Goal: Information Seeking & Learning: Learn about a topic

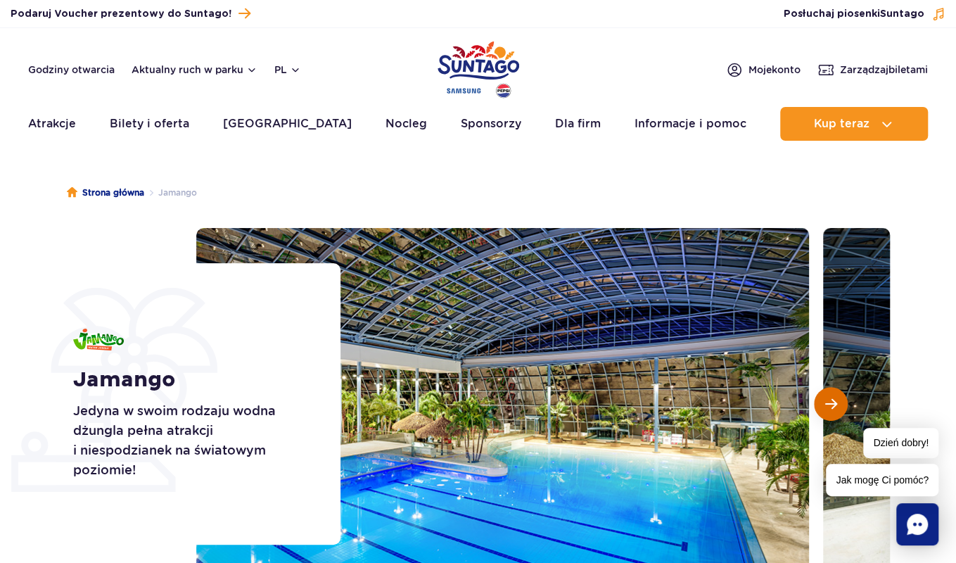
click at [833, 404] on span "Następny slajd" at bounding box center [831, 403] width 12 height 13
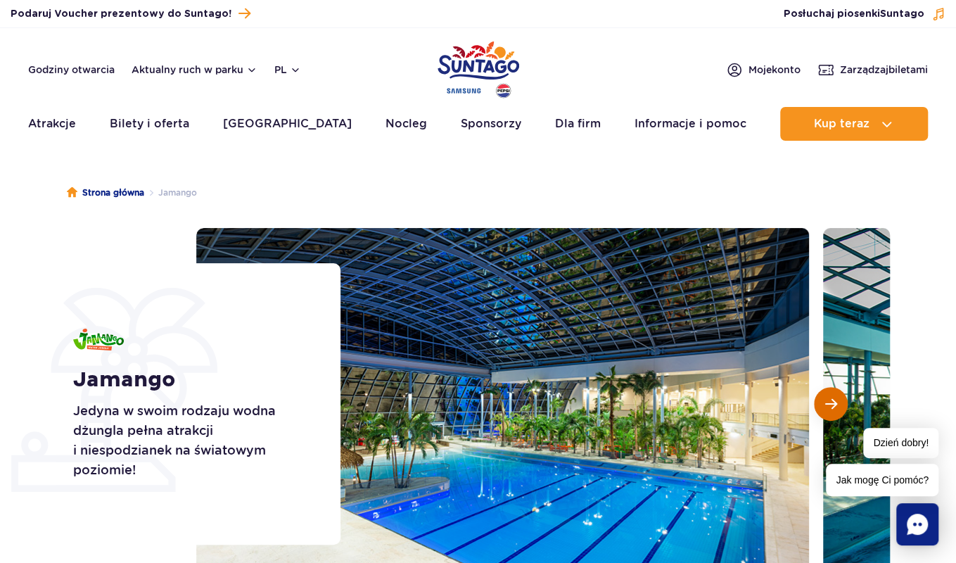
click at [833, 404] on span "Następny slajd" at bounding box center [831, 403] width 12 height 13
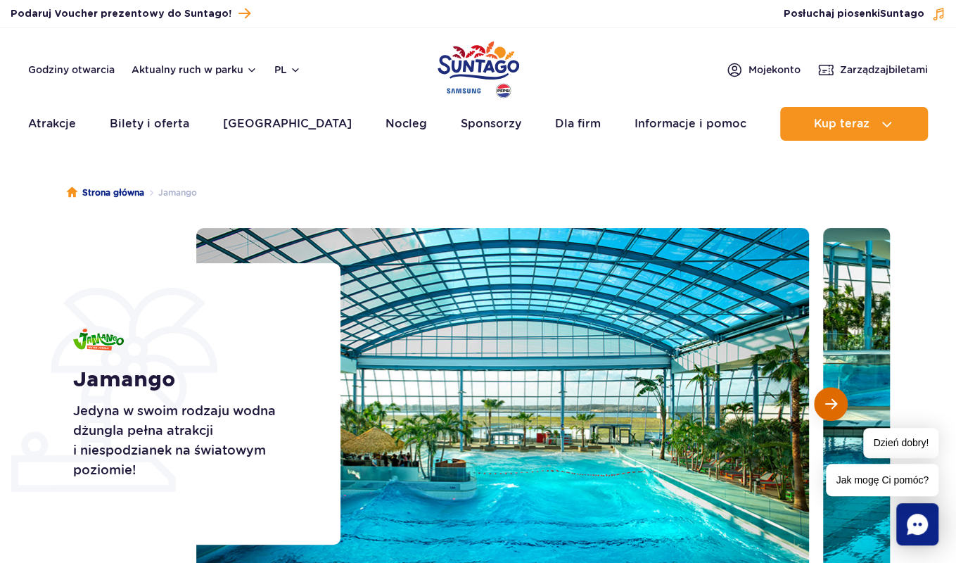
click at [833, 404] on span "Następny slajd" at bounding box center [831, 403] width 12 height 13
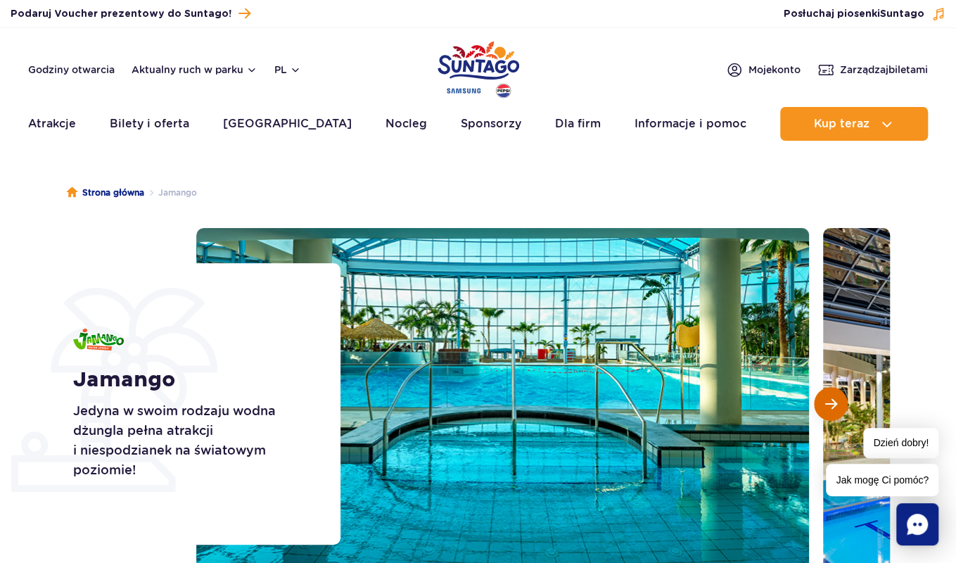
click at [833, 404] on span "Następny slajd" at bounding box center [831, 403] width 12 height 13
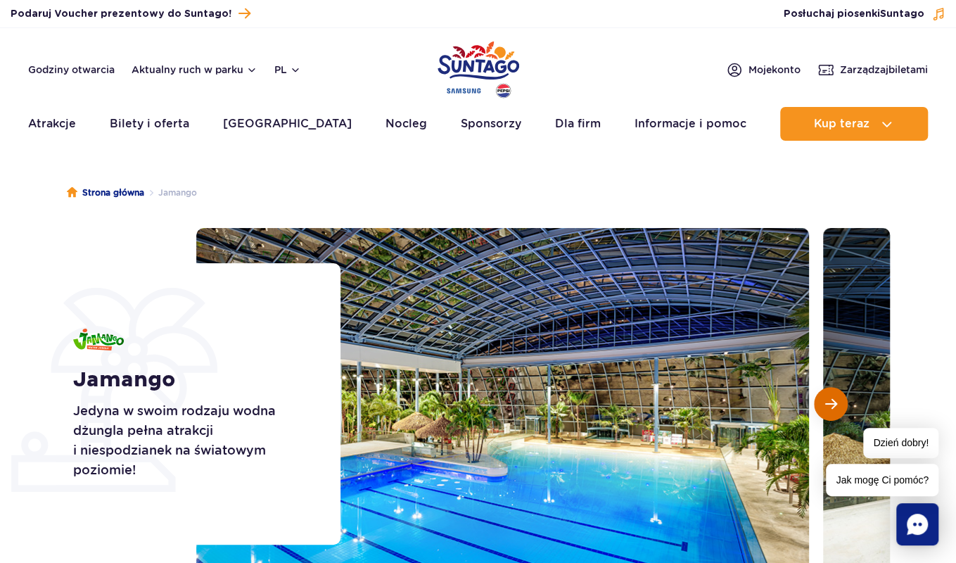
click at [833, 404] on span "Następny slajd" at bounding box center [831, 403] width 12 height 13
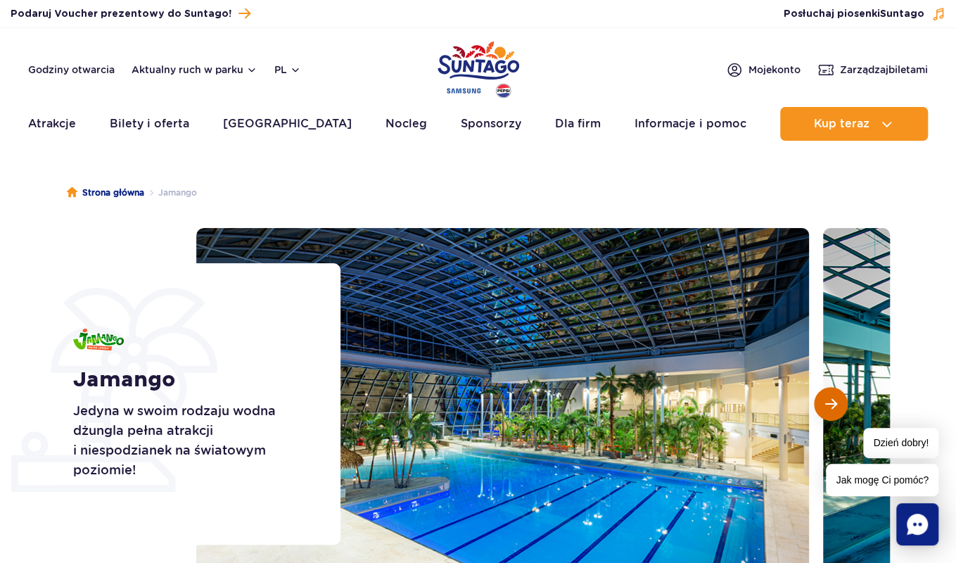
click at [833, 404] on span "Następny slajd" at bounding box center [831, 403] width 12 height 13
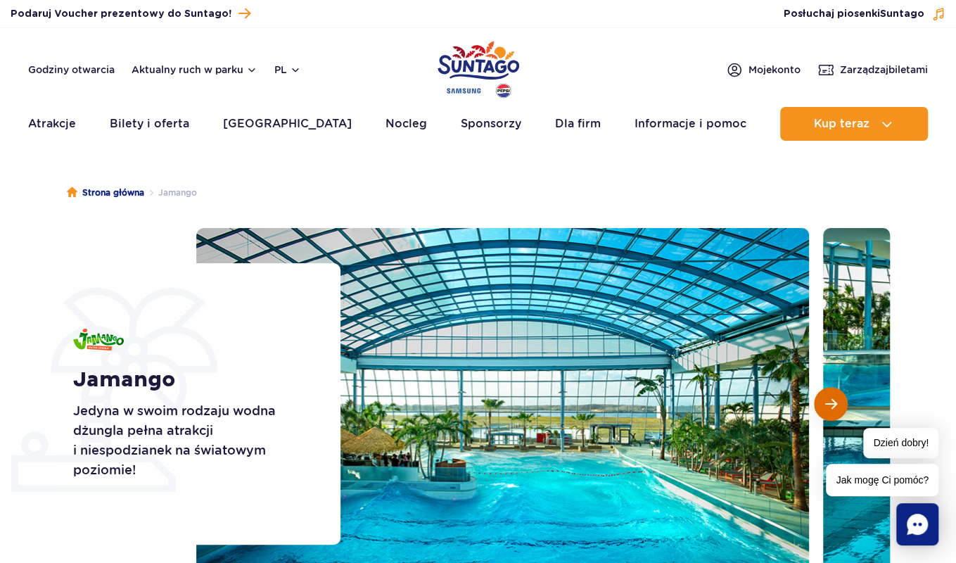
click at [833, 404] on span "Następny slajd" at bounding box center [831, 403] width 12 height 13
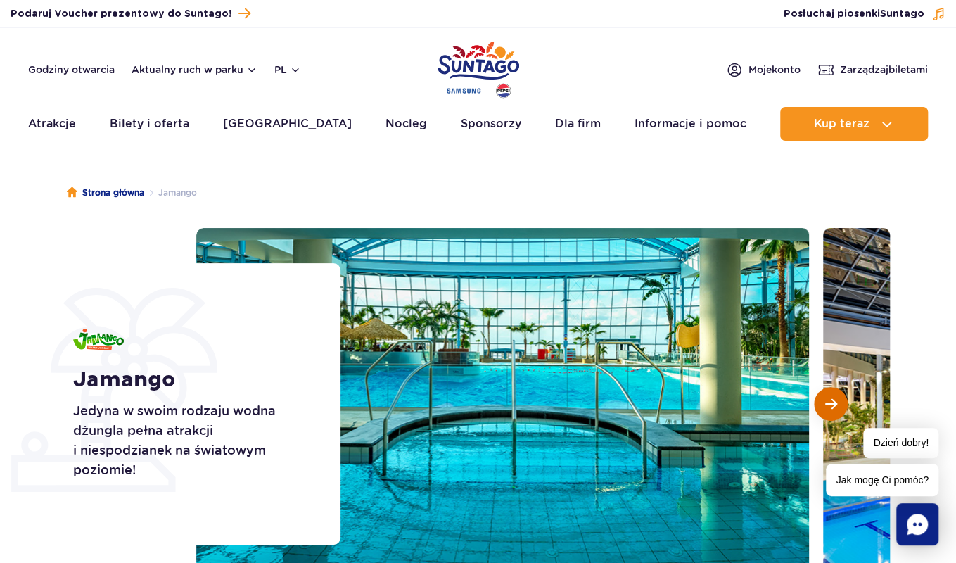
click at [833, 404] on span "Następny slajd" at bounding box center [831, 403] width 12 height 13
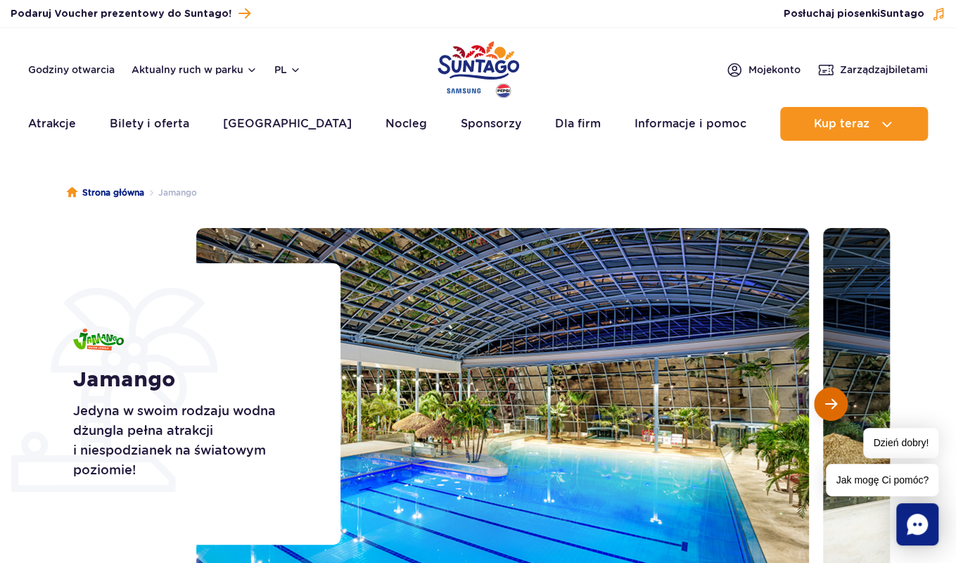
click at [833, 404] on span "Następny slajd" at bounding box center [831, 403] width 12 height 13
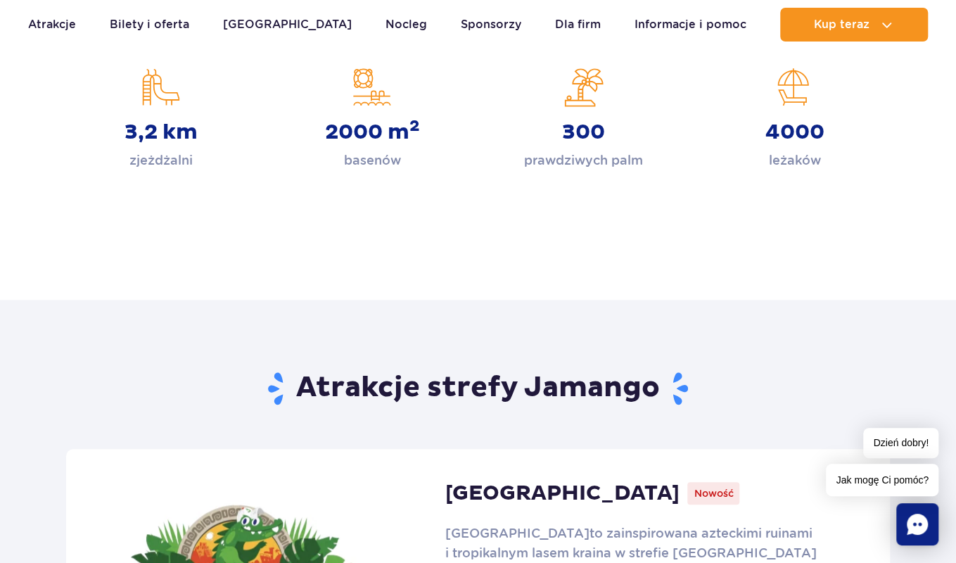
scroll to position [541, 0]
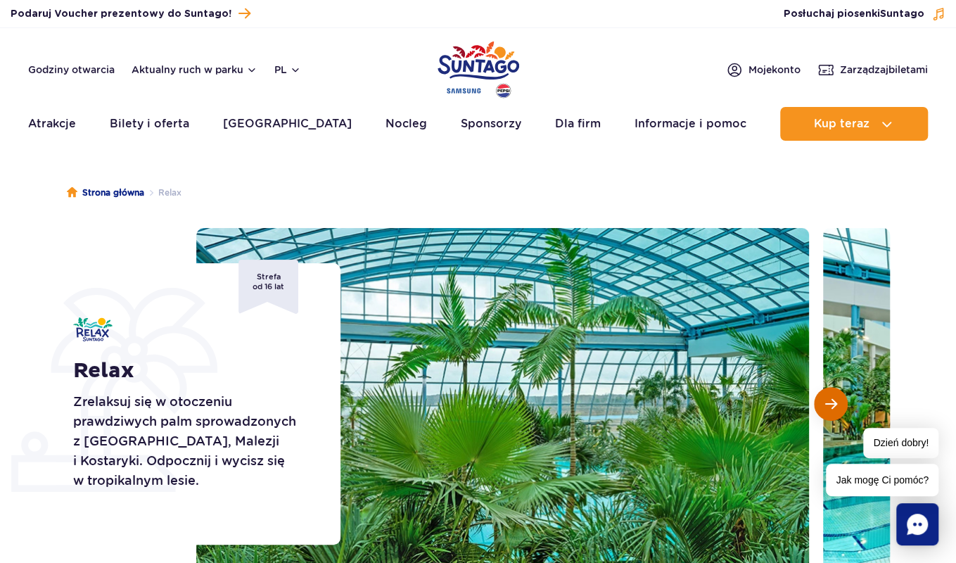
click at [833, 407] on span "Następny slajd" at bounding box center [831, 403] width 12 height 13
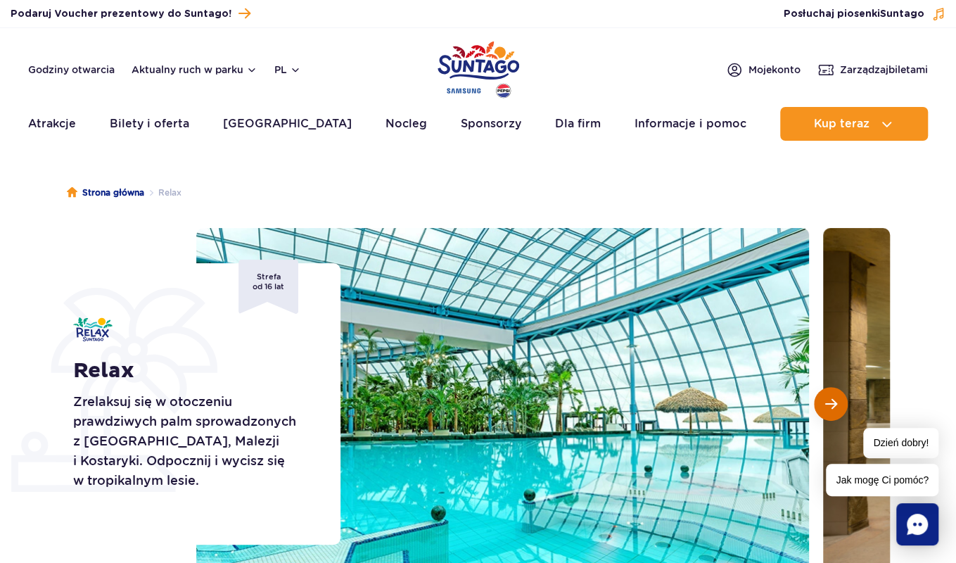
click at [833, 407] on span "Następny slajd" at bounding box center [831, 403] width 12 height 13
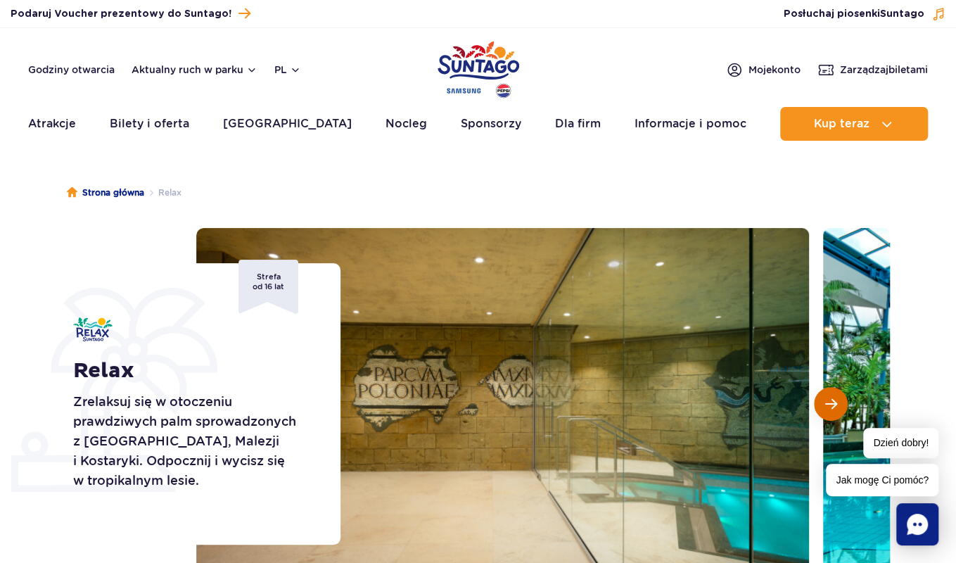
click at [833, 407] on span "Następny slajd" at bounding box center [831, 403] width 12 height 13
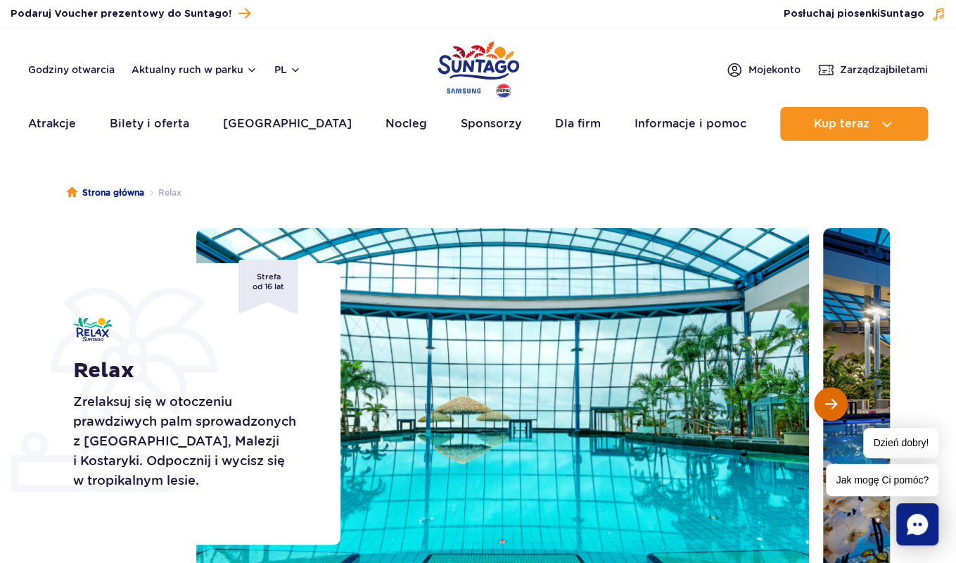
click at [833, 407] on span "Następny slajd" at bounding box center [831, 403] width 12 height 13
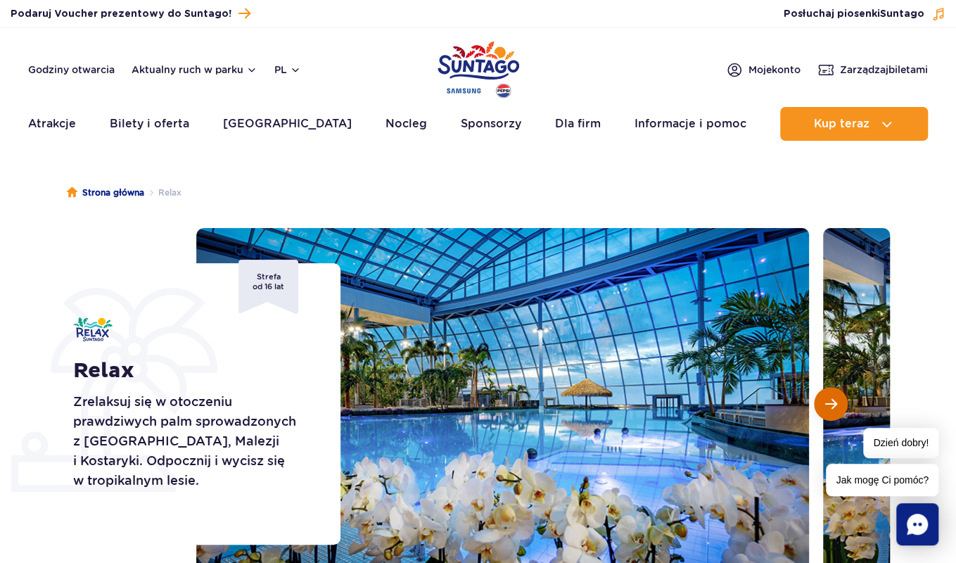
click at [833, 407] on span "Następny slajd" at bounding box center [831, 403] width 12 height 13
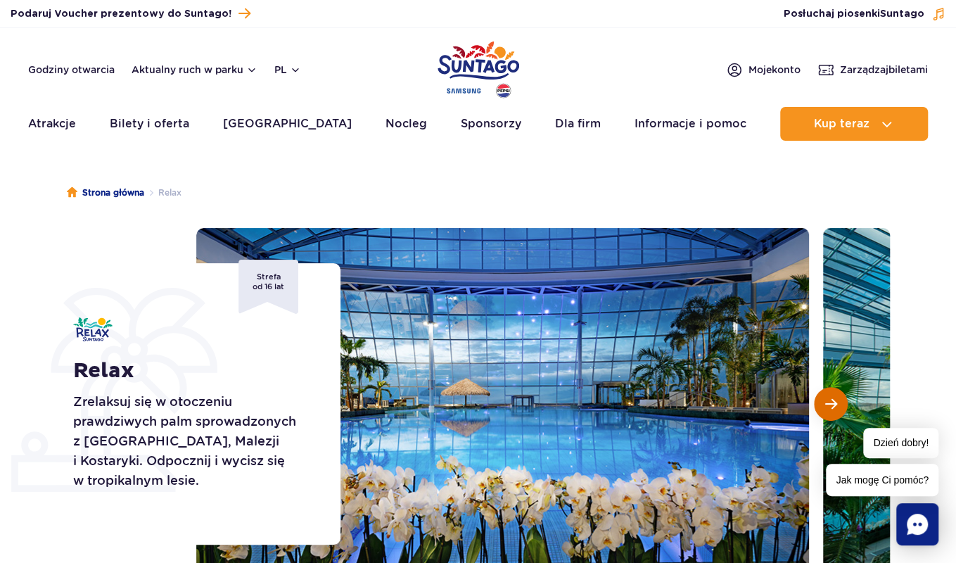
click at [833, 407] on span "Następny slajd" at bounding box center [831, 403] width 12 height 13
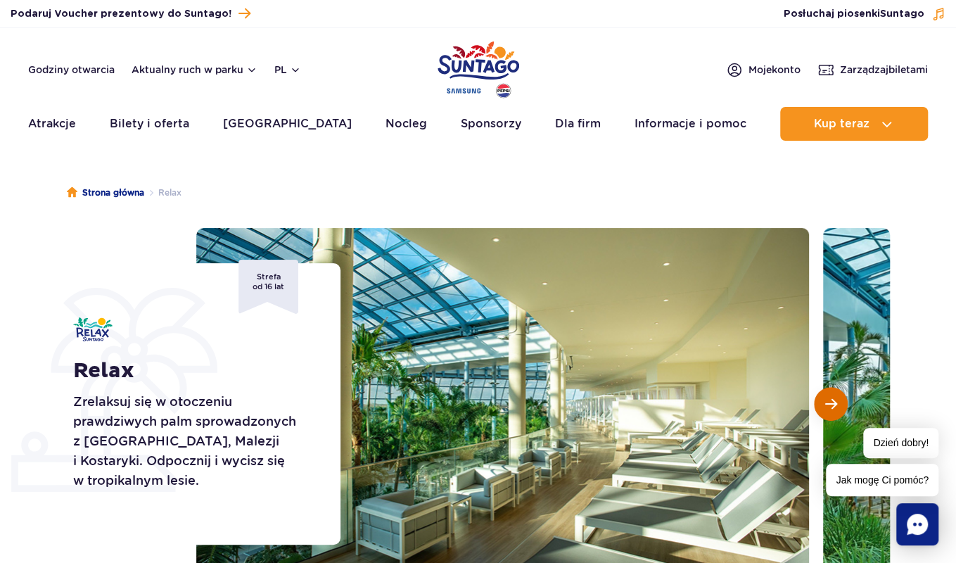
click at [833, 407] on span "Następny slajd" at bounding box center [831, 403] width 12 height 13
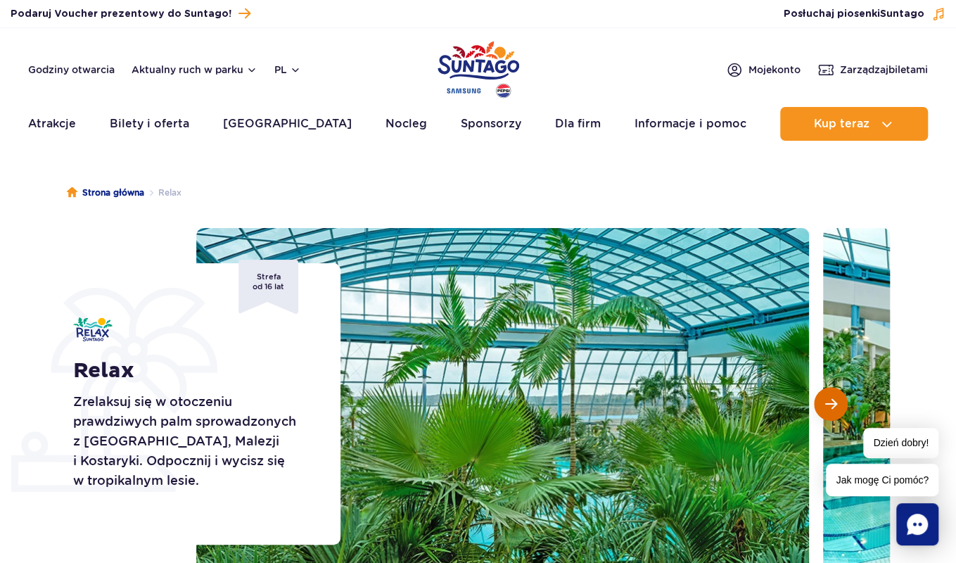
click at [833, 407] on span "Następny slajd" at bounding box center [831, 403] width 12 height 13
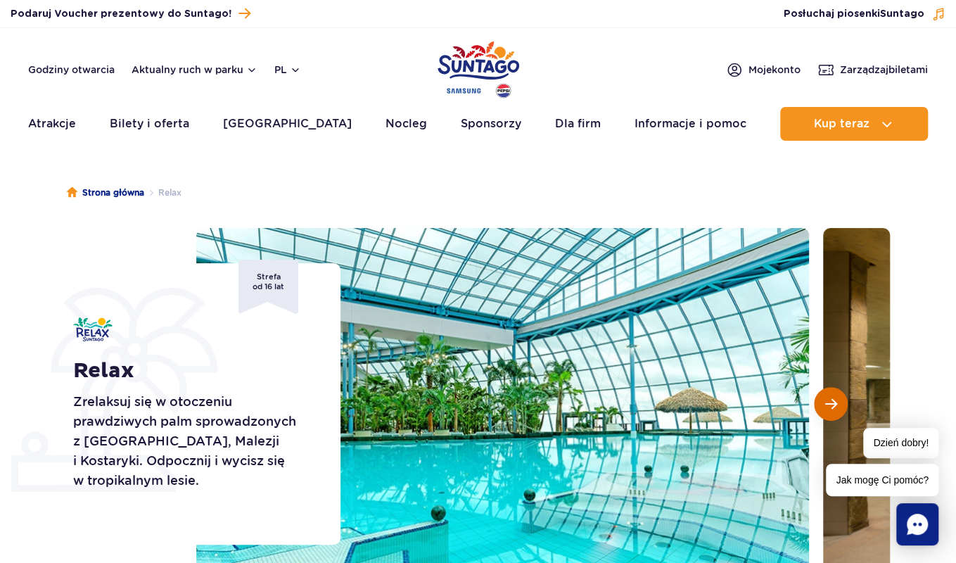
click at [833, 407] on span "Następny slajd" at bounding box center [831, 403] width 12 height 13
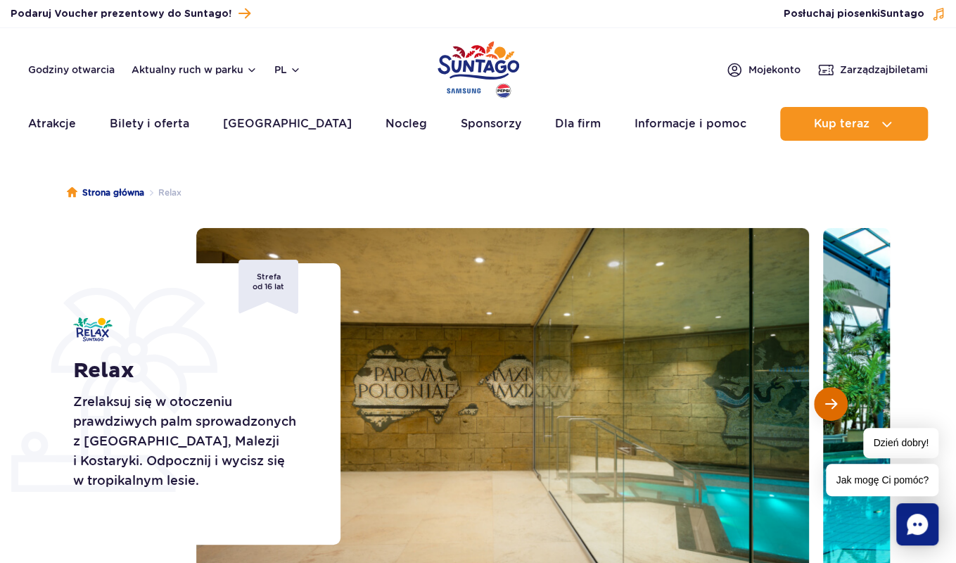
click at [833, 407] on span "Następny slajd" at bounding box center [831, 403] width 12 height 13
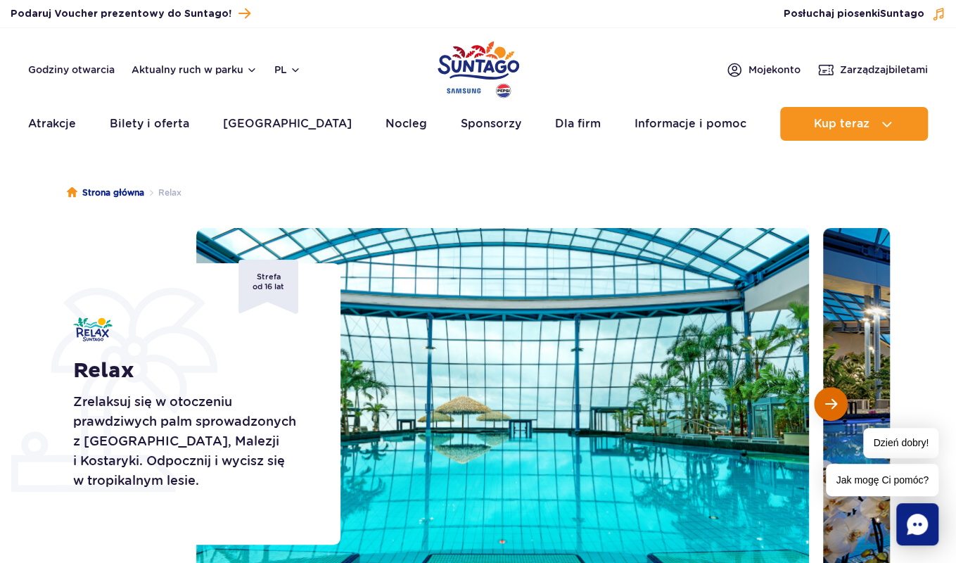
click at [833, 407] on span "Następny slajd" at bounding box center [831, 403] width 12 height 13
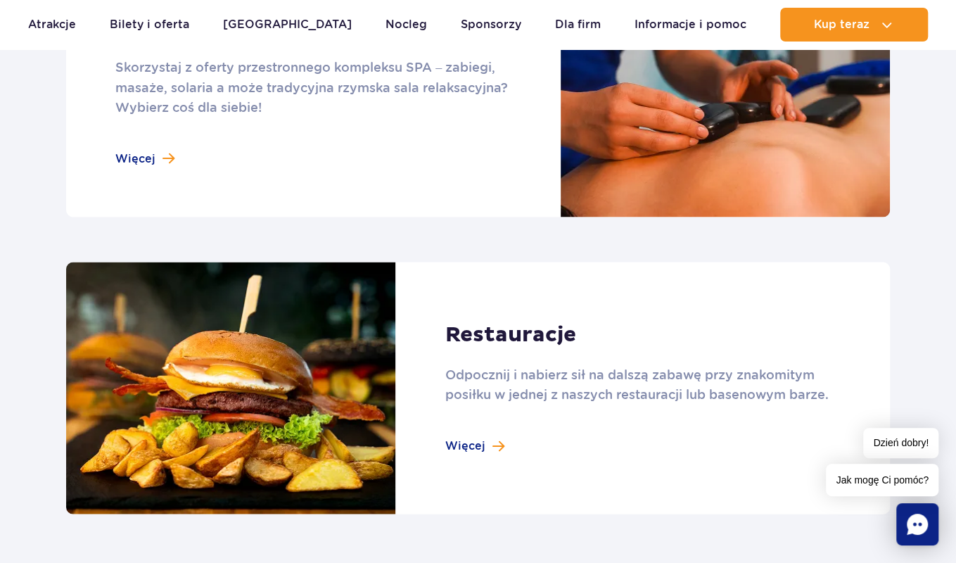
scroll to position [1413, 0]
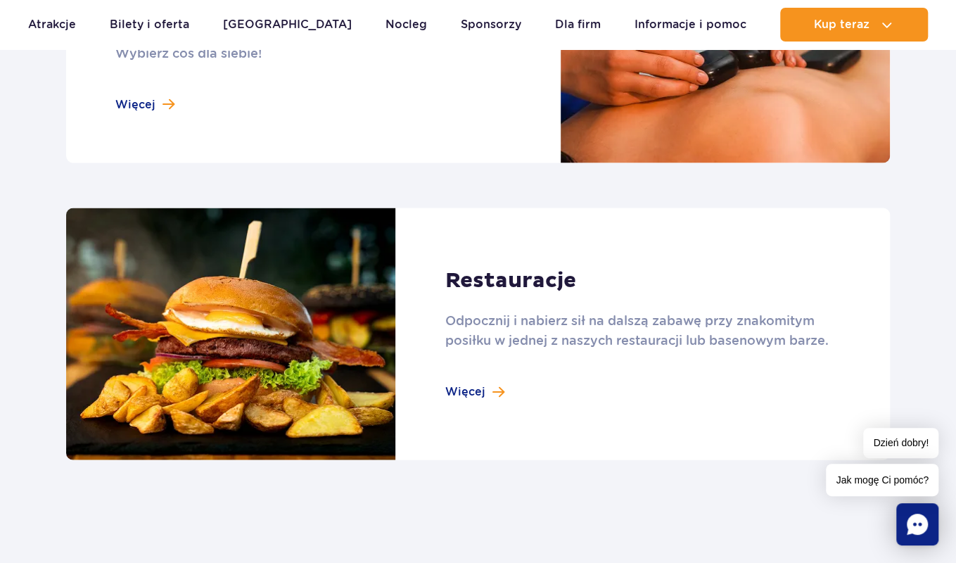
click at [482, 393] on link at bounding box center [478, 333] width 824 height 252
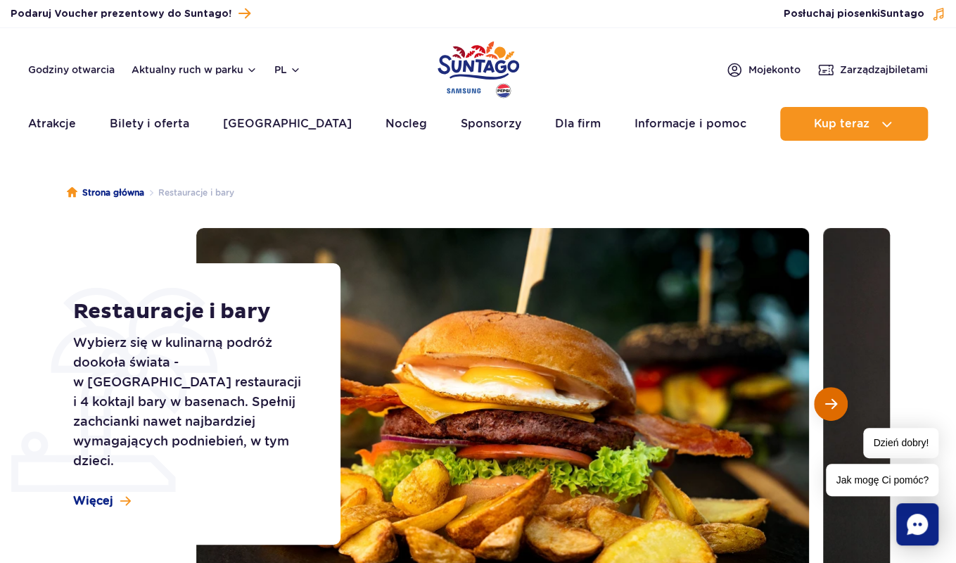
click at [829, 407] on span "Następny slajd" at bounding box center [831, 403] width 12 height 13
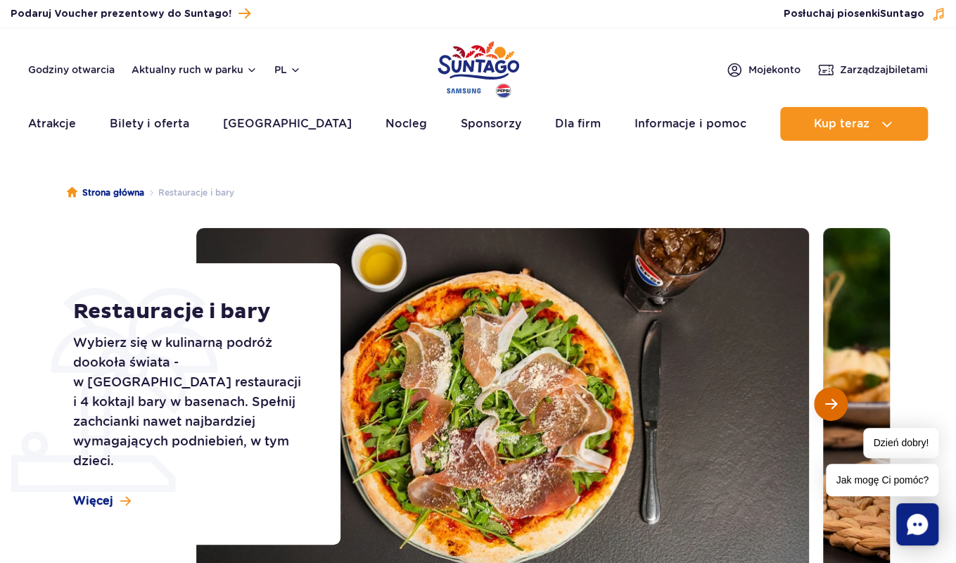
click at [829, 407] on span "Następny slajd" at bounding box center [831, 403] width 12 height 13
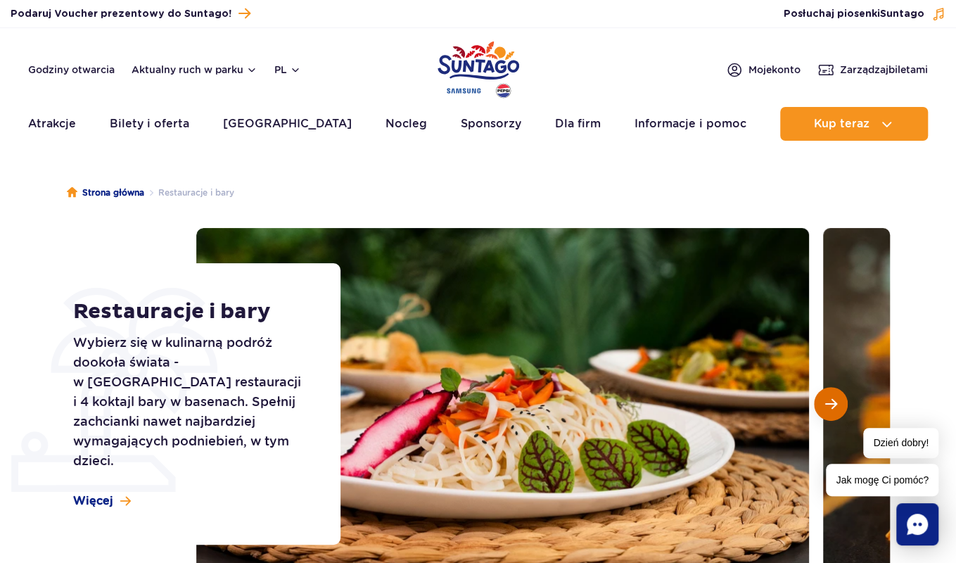
click at [829, 407] on span "Następny slajd" at bounding box center [831, 403] width 12 height 13
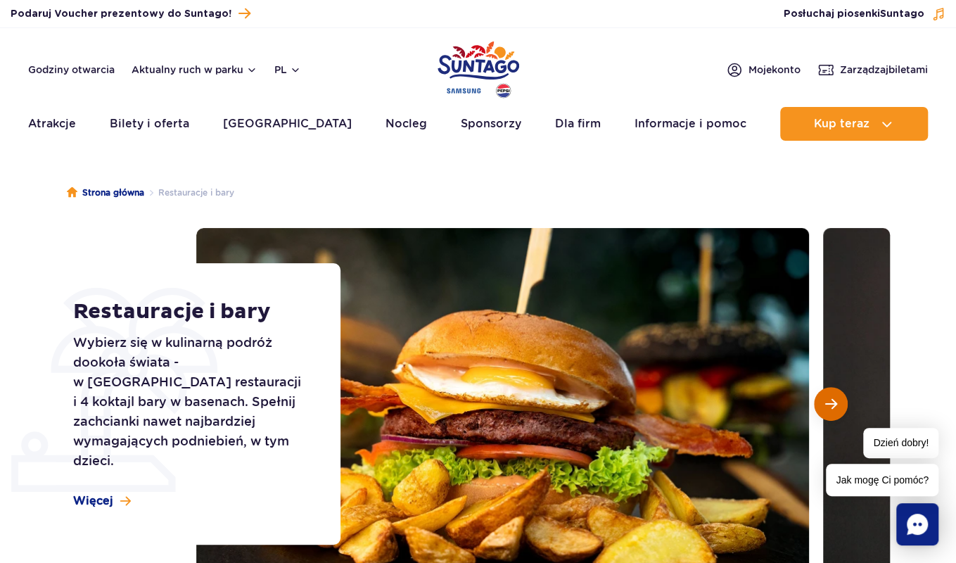
click at [829, 407] on span "Następny slajd" at bounding box center [831, 403] width 12 height 13
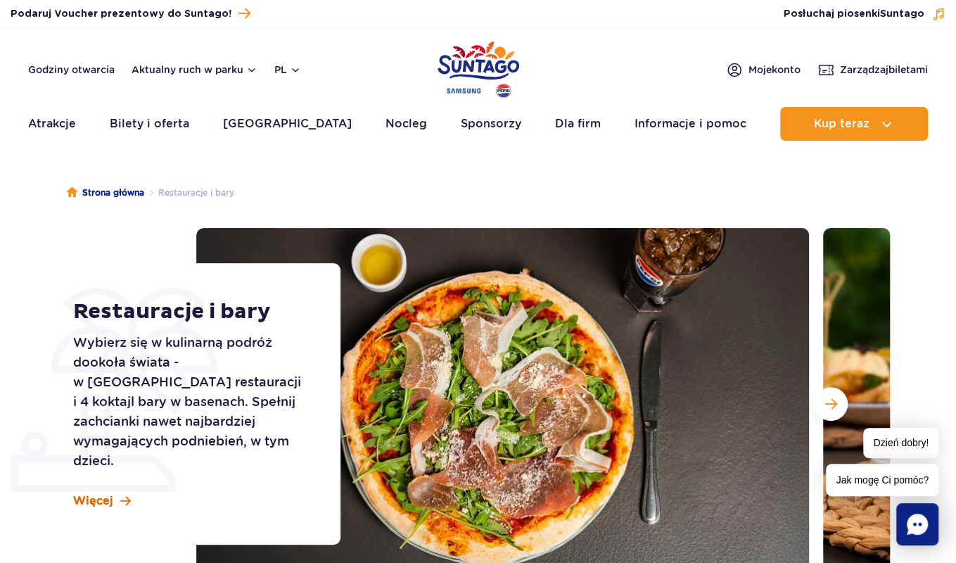
click at [117, 493] on link "Więcej" at bounding box center [102, 500] width 58 height 15
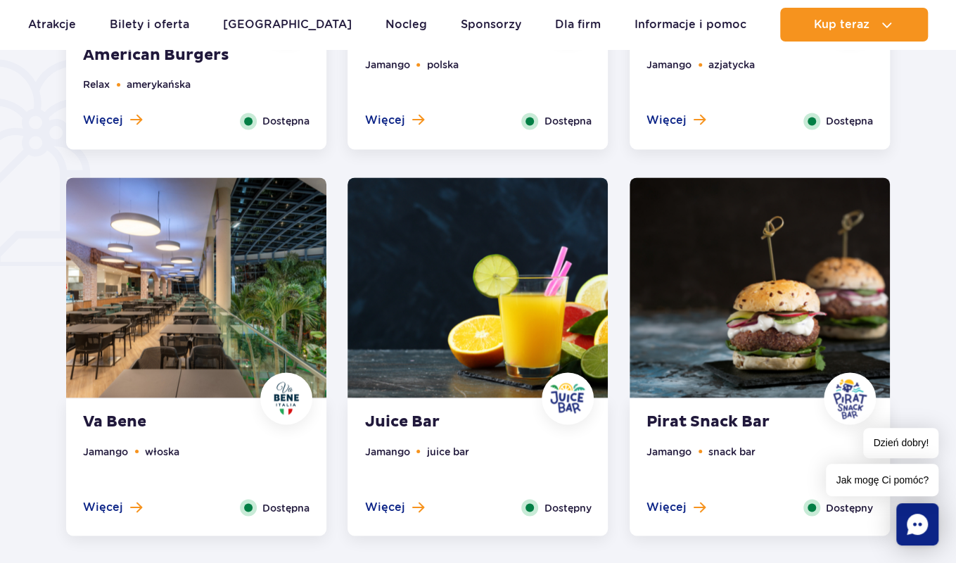
scroll to position [1051, 0]
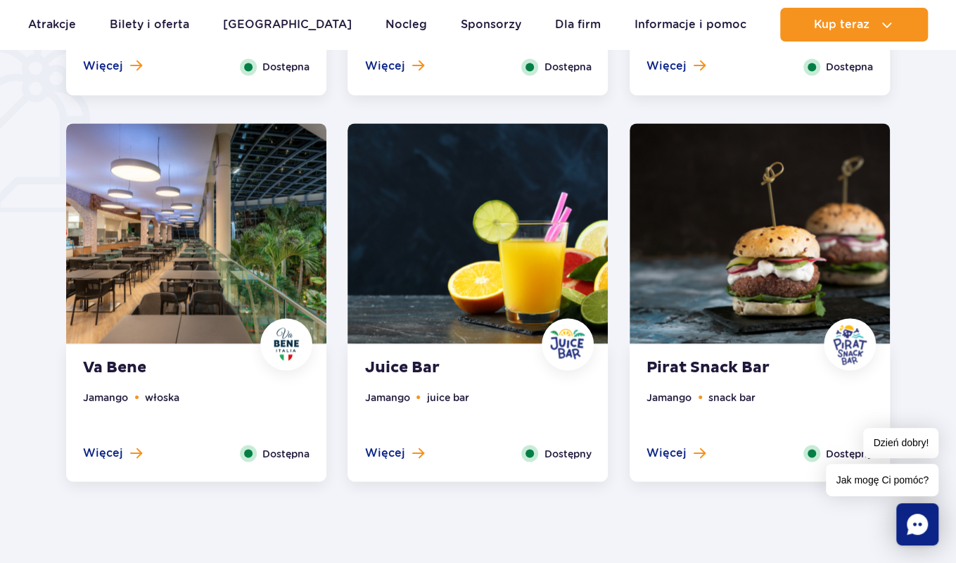
click at [720, 245] on img at bounding box center [759, 233] width 260 height 220
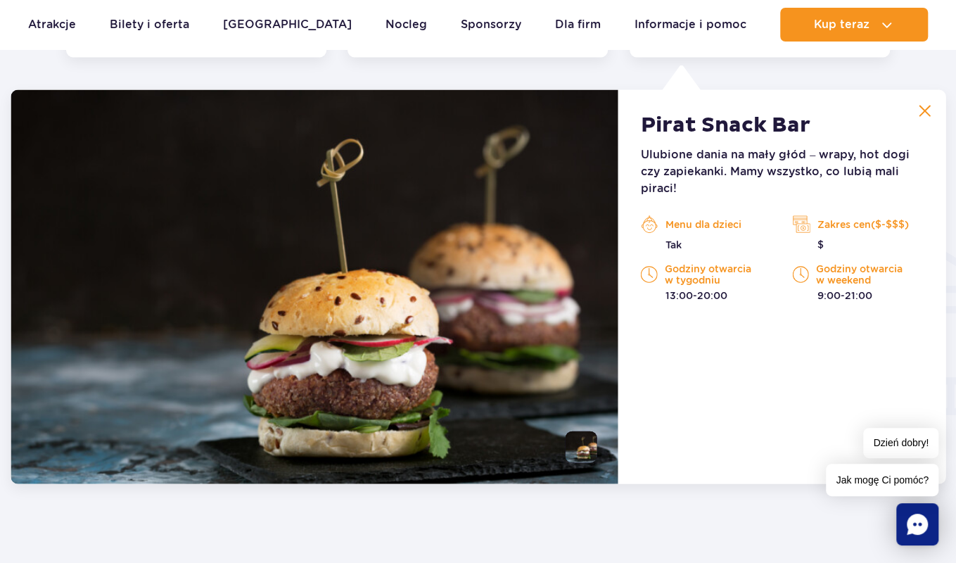
scroll to position [1480, 0]
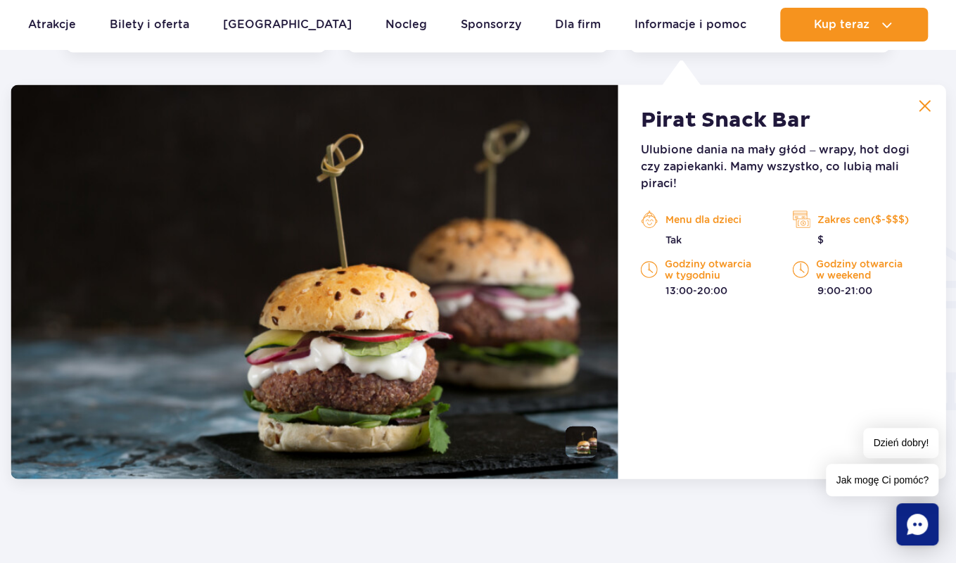
drag, startPoint x: 961, startPoint y: 216, endPoint x: 390, endPoint y: 334, distance: 582.5
click at [390, 334] on img at bounding box center [315, 282] width 608 height 394
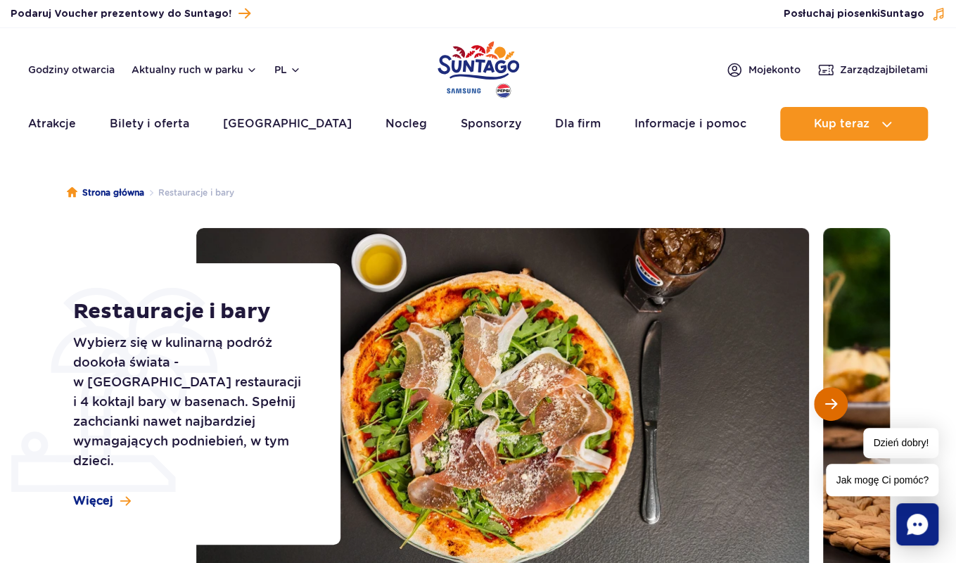
click at [830, 408] on span "Następny slajd" at bounding box center [831, 403] width 12 height 13
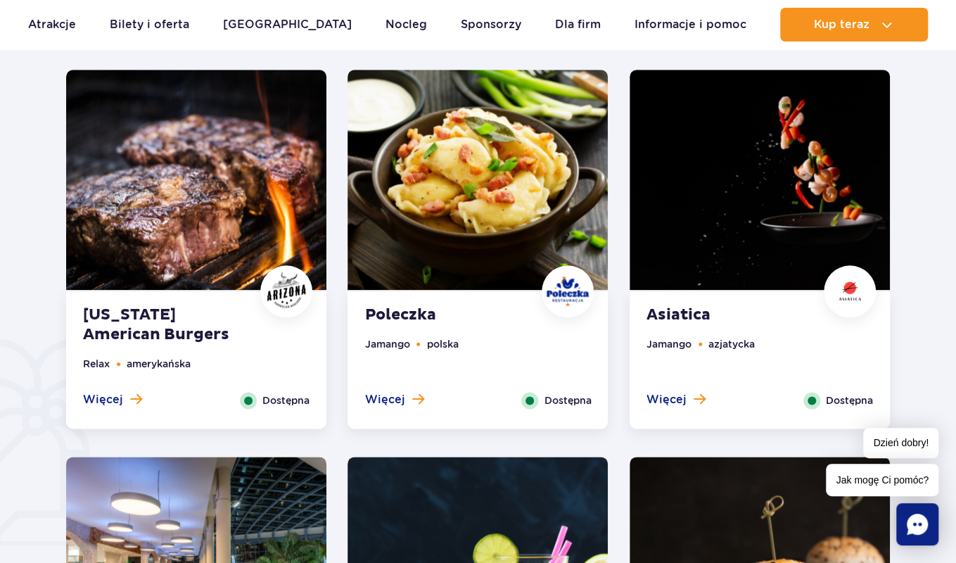
scroll to position [745, 0]
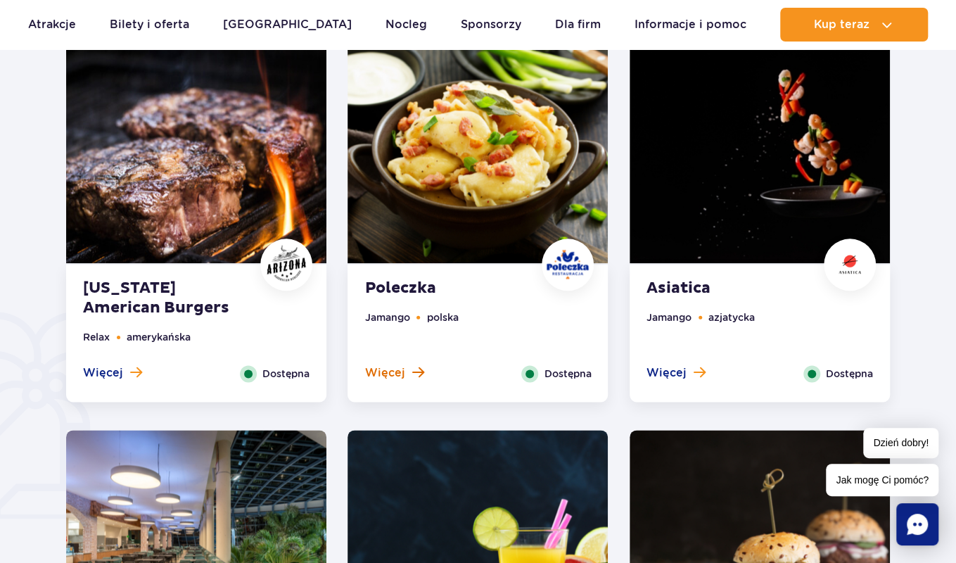
click at [404, 374] on button "Więcej" at bounding box center [393, 372] width 59 height 15
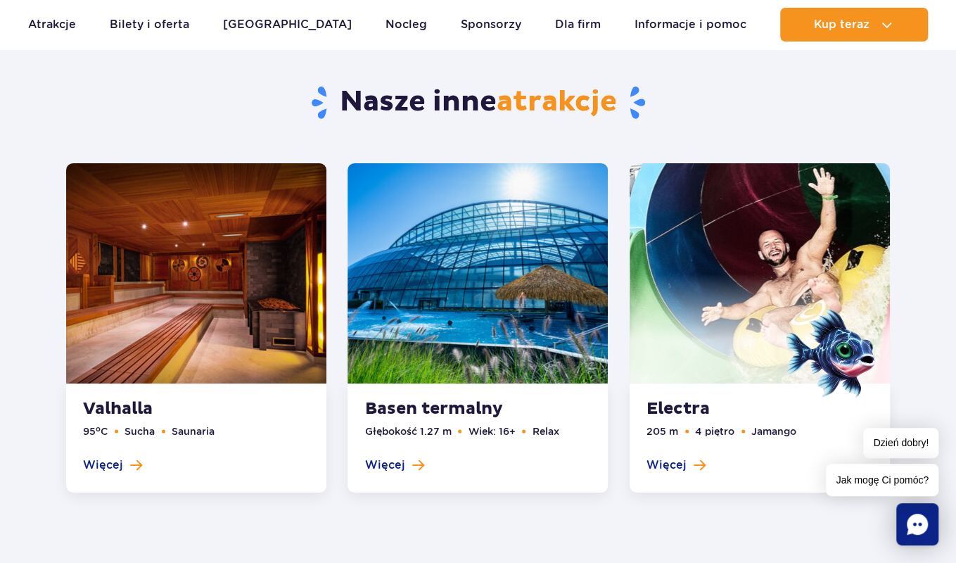
scroll to position [2506, 0]
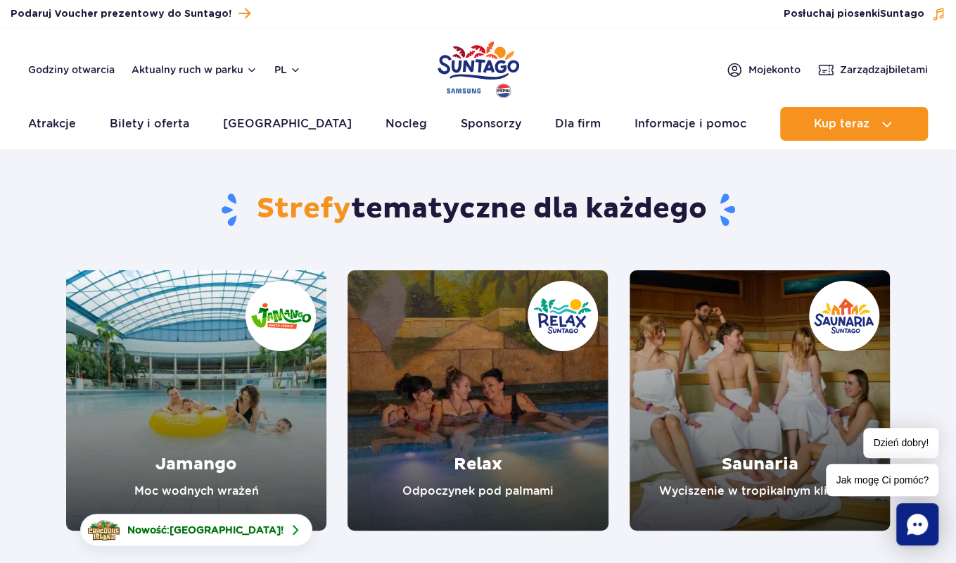
click at [675, 402] on link "Saunaria" at bounding box center [759, 400] width 260 height 260
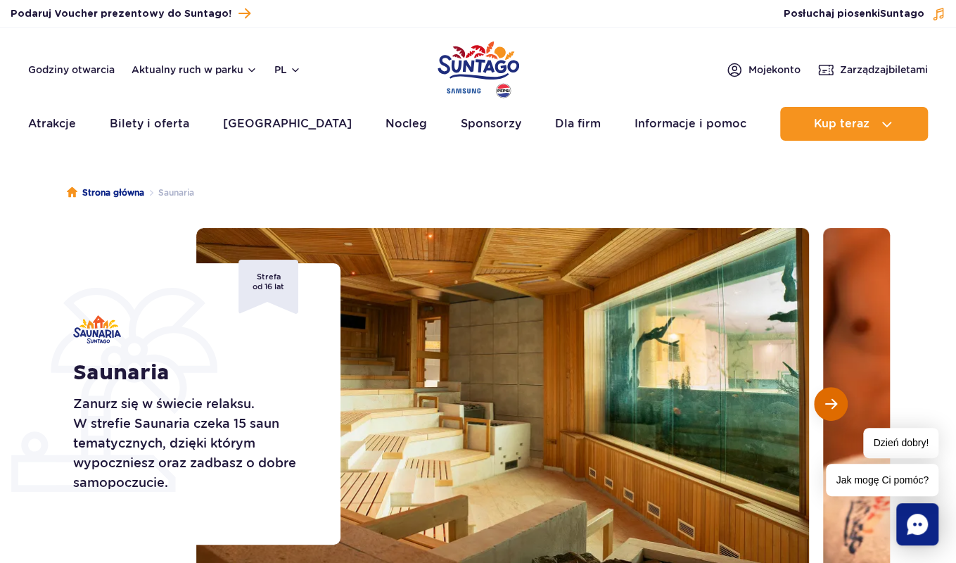
click at [827, 404] on span "Następny slajd" at bounding box center [831, 403] width 12 height 13
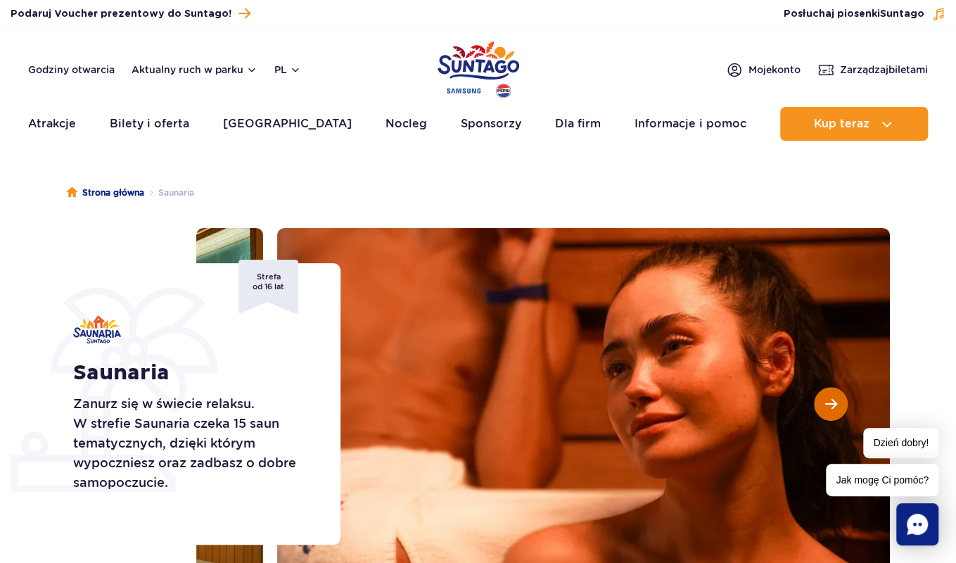
click at [827, 404] on span "Następny slajd" at bounding box center [831, 403] width 12 height 13
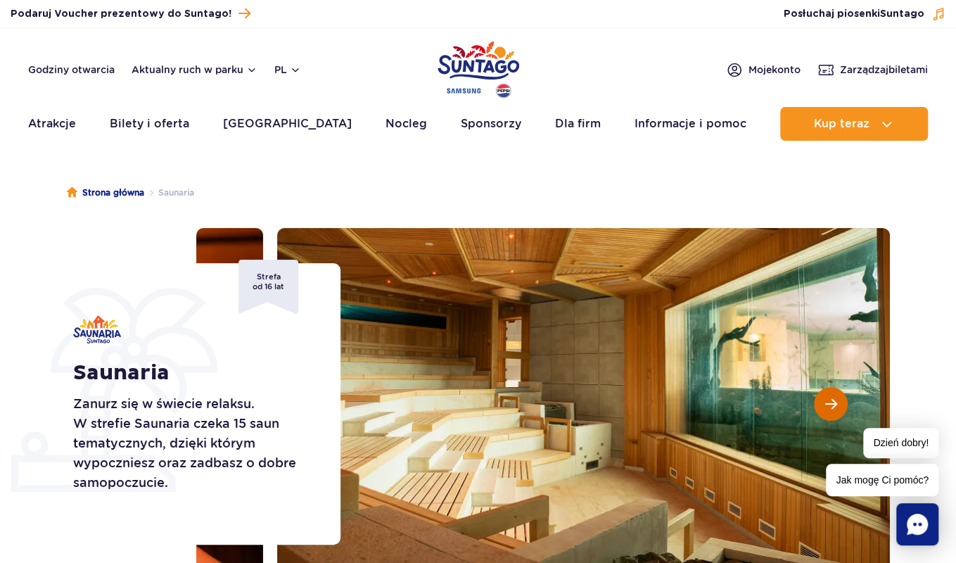
click at [827, 404] on span "Następny slajd" at bounding box center [831, 403] width 12 height 13
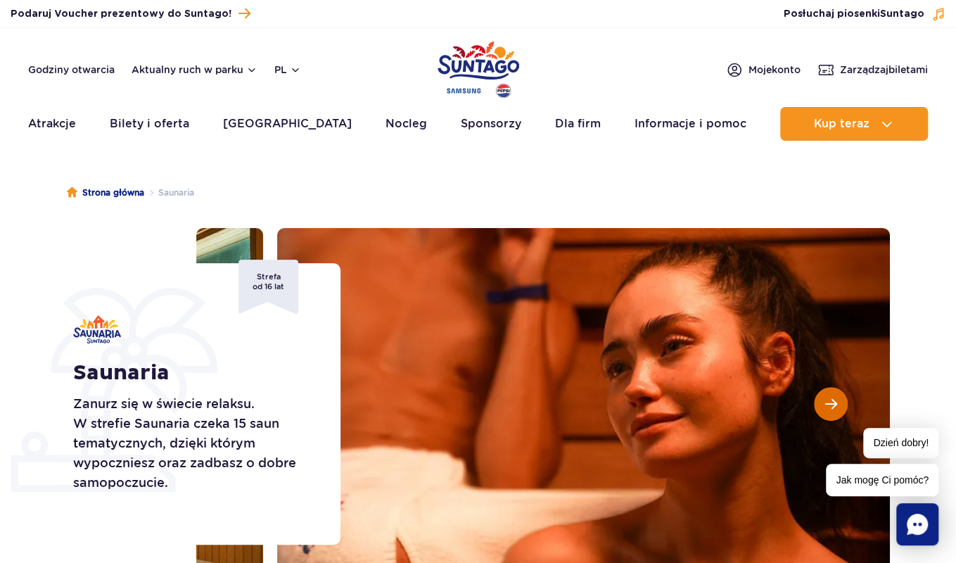
click at [827, 404] on span "Następny slajd" at bounding box center [831, 403] width 12 height 13
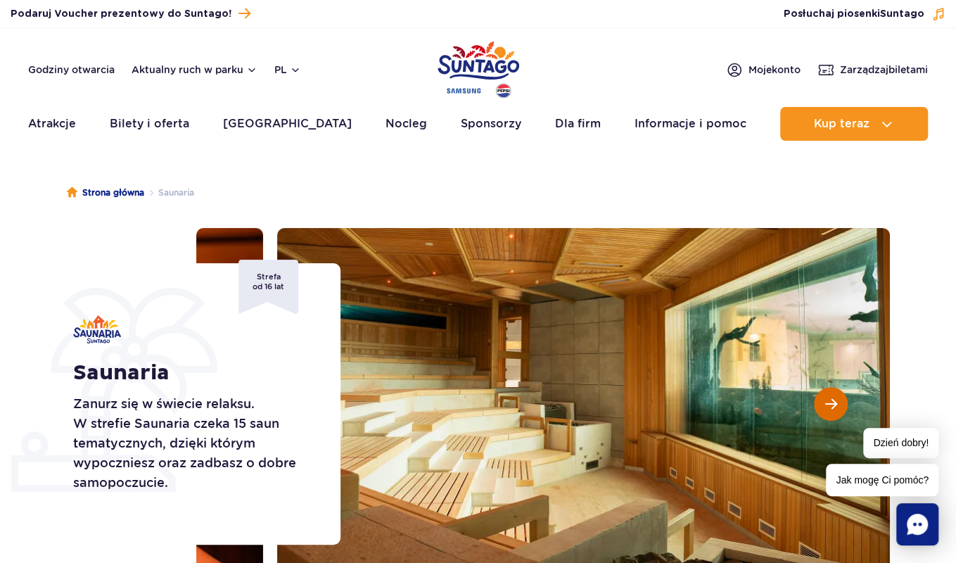
click at [827, 404] on span "Następny slajd" at bounding box center [831, 403] width 12 height 13
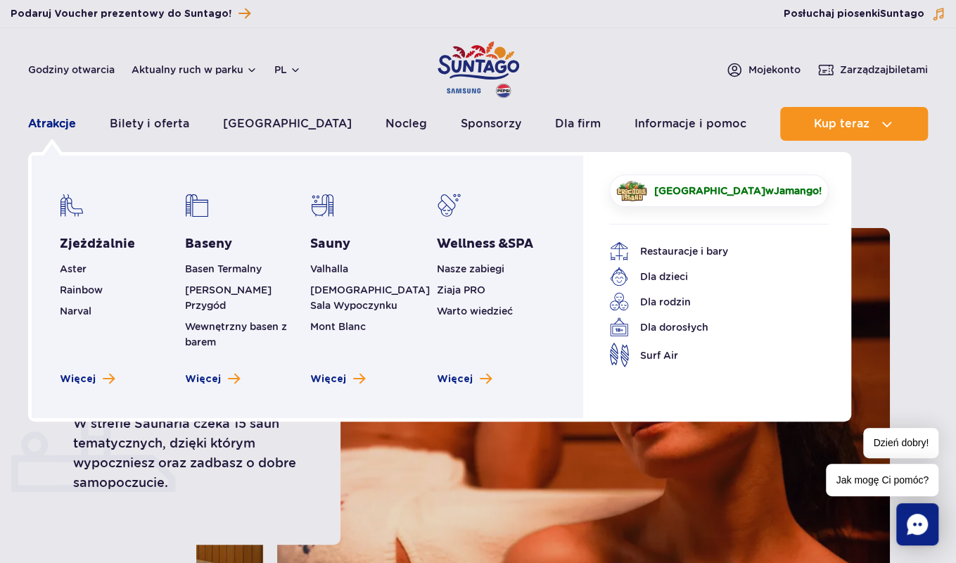
click at [63, 123] on link "Atrakcje" at bounding box center [52, 124] width 48 height 34
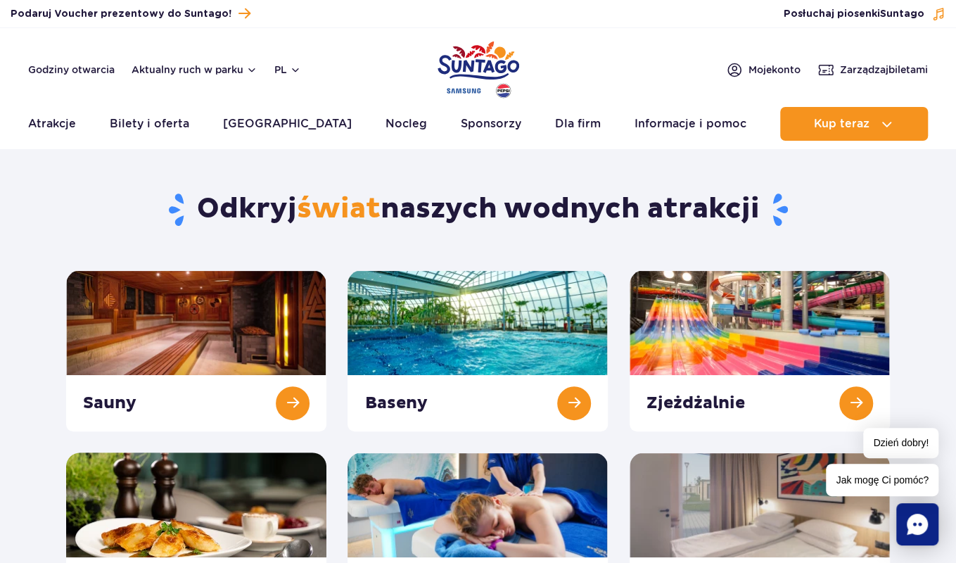
click at [63, 123] on link "Atrakcje" at bounding box center [52, 124] width 48 height 34
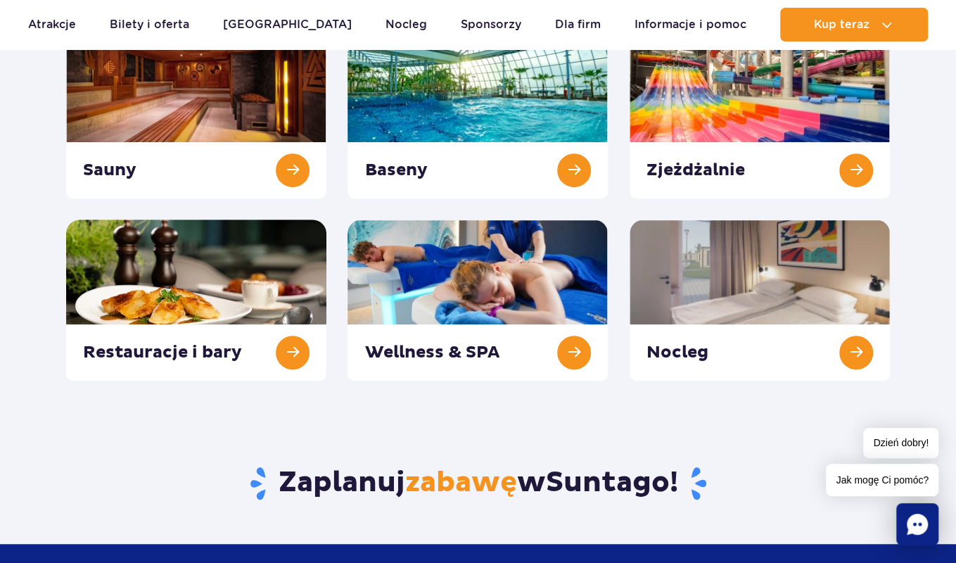
scroll to position [228, 0]
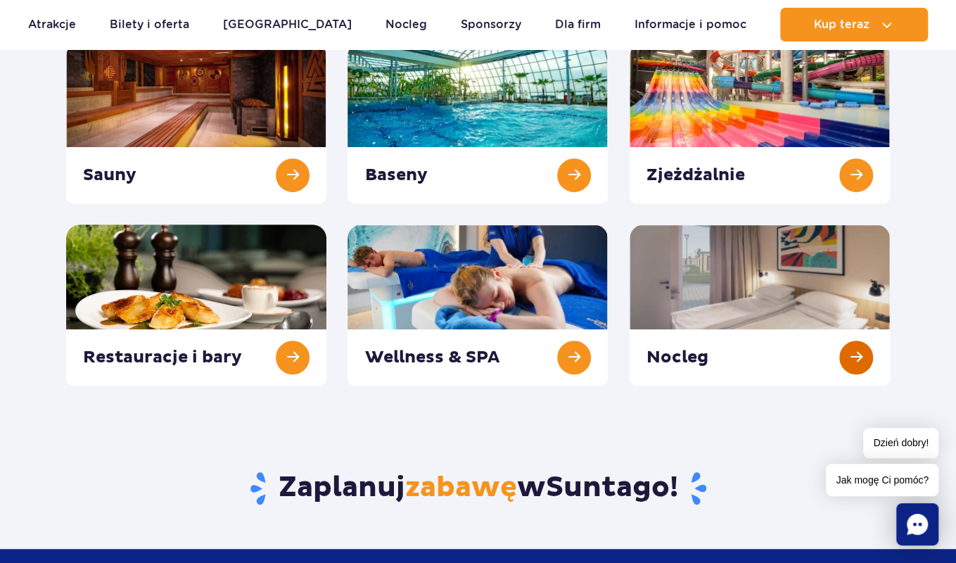
click at [727, 309] on link at bounding box center [759, 304] width 260 height 161
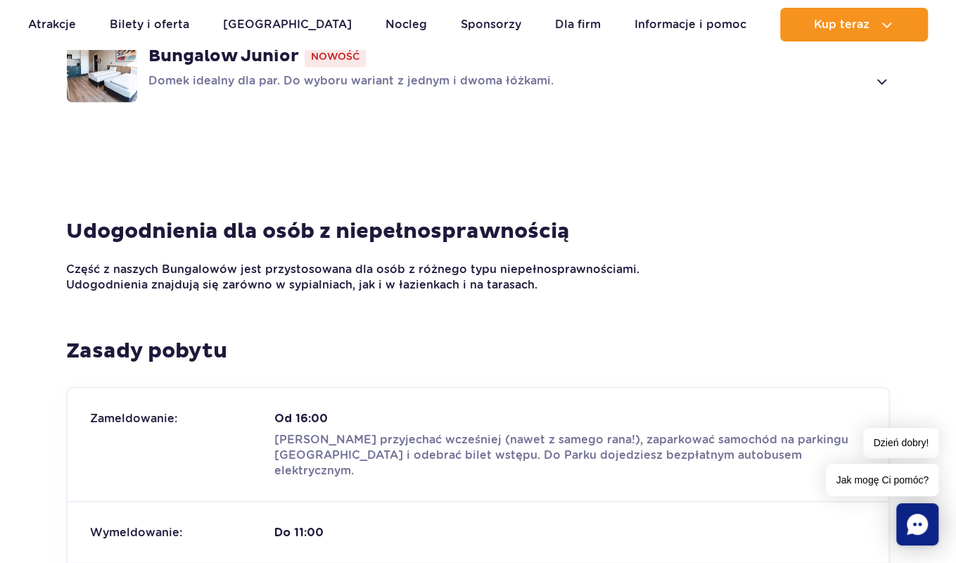
scroll to position [1247, 0]
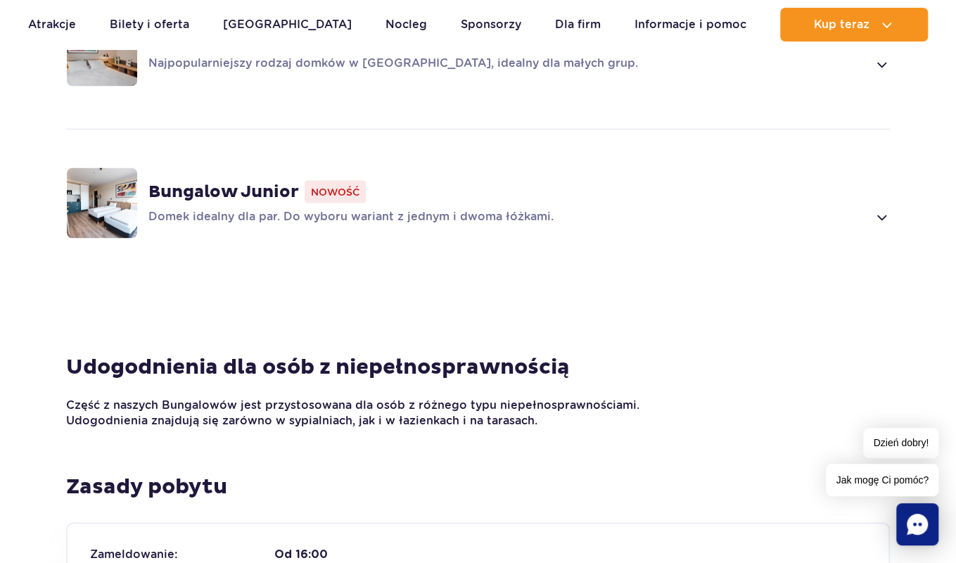
click at [117, 189] on img at bounding box center [102, 202] width 70 height 70
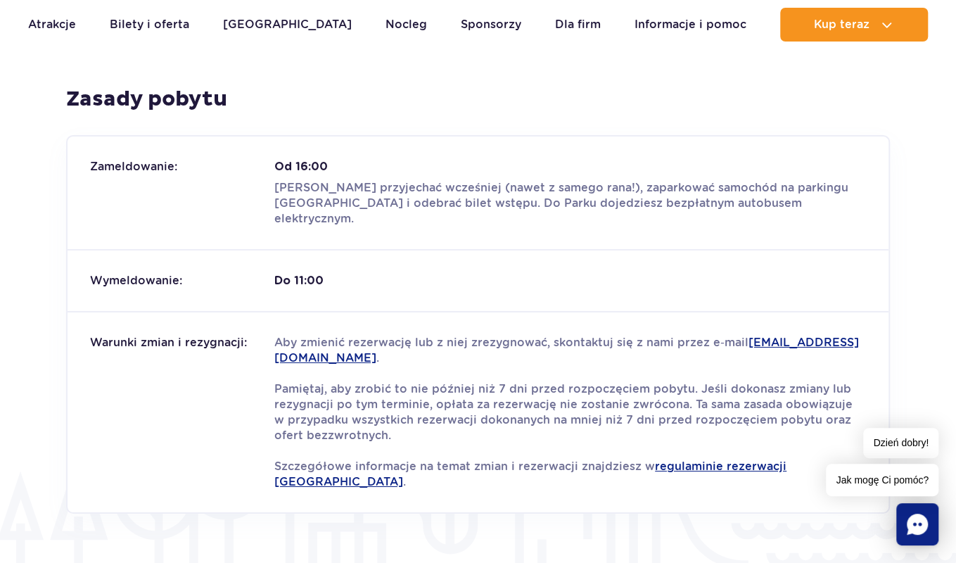
scroll to position [2380, 0]
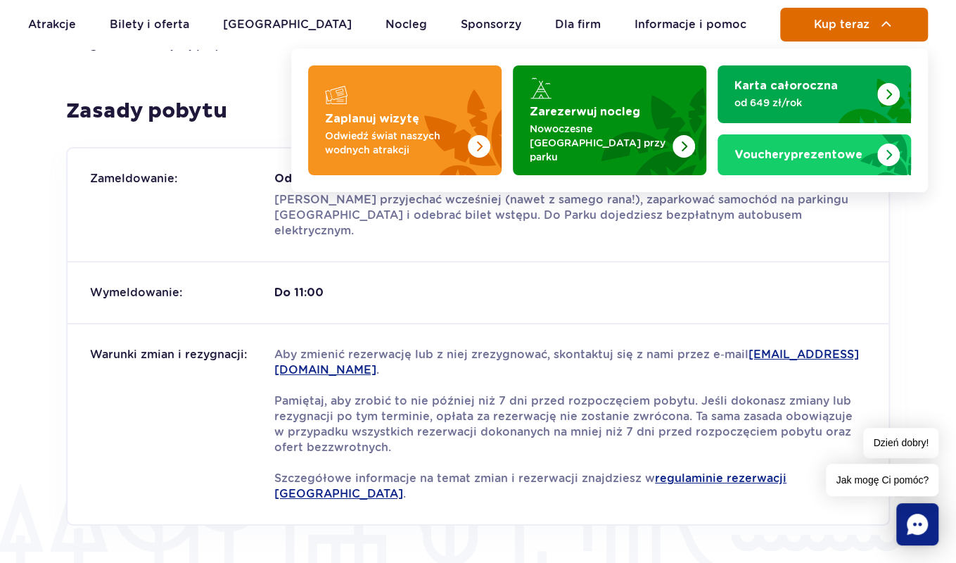
click at [881, 24] on img at bounding box center [886, 24] width 17 height 17
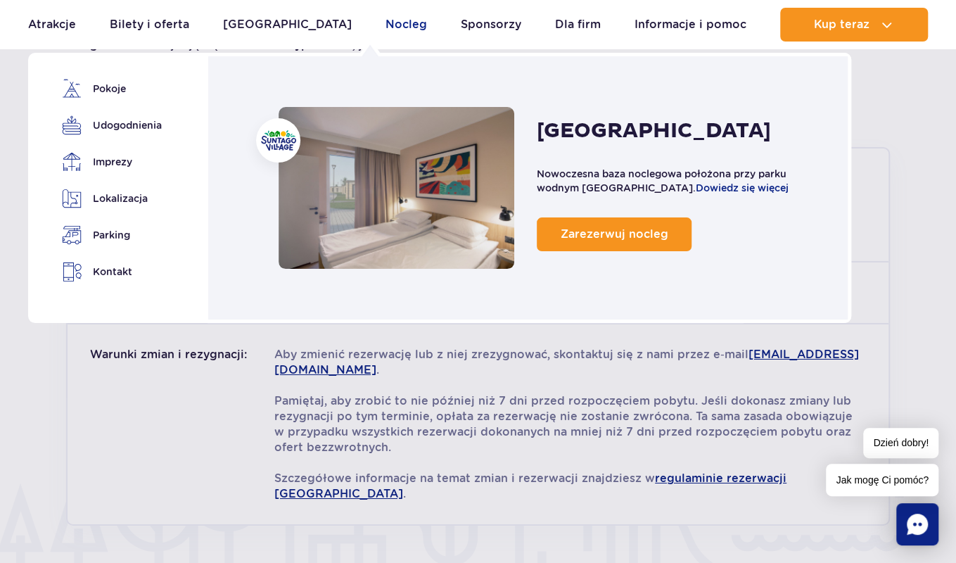
click at [385, 23] on link "Nocleg" at bounding box center [405, 25] width 41 height 34
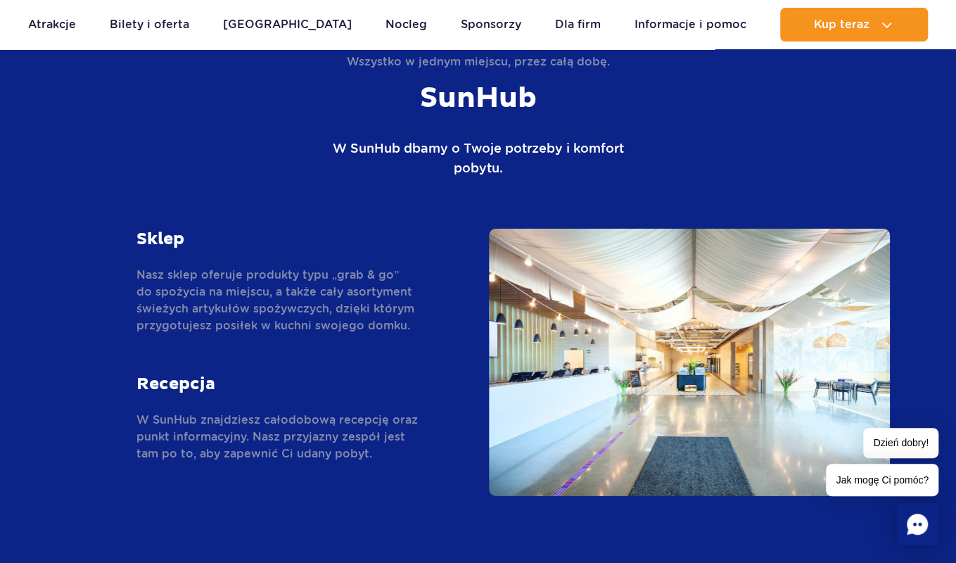
scroll to position [2390, 0]
